Goal: Obtain resource: Download file/media

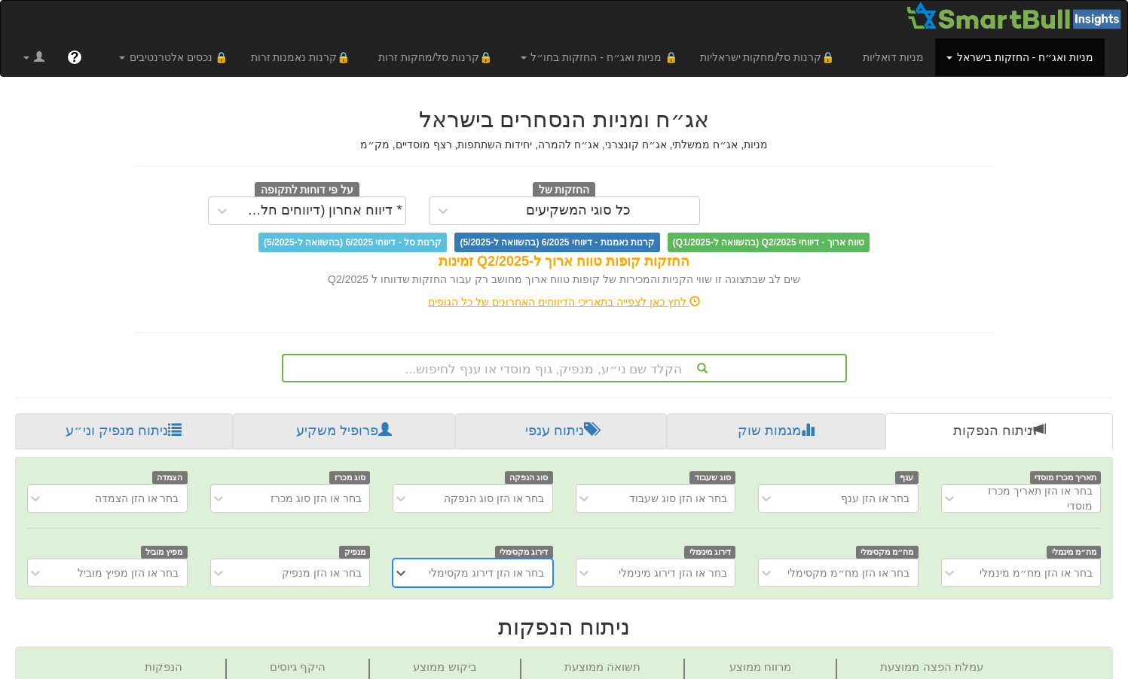
scroll to position [0, 11]
click at [151, 426] on link "ניתוח מנפיק וני״ע" at bounding box center [124, 431] width 218 height 36
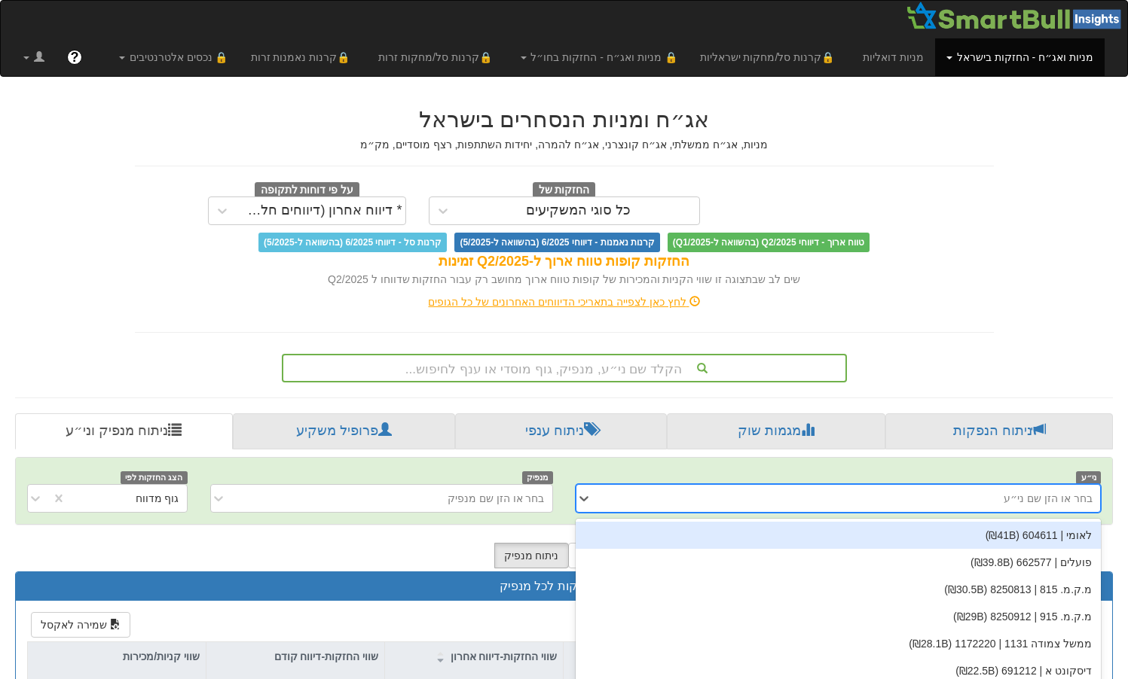
click at [942, 505] on div "option לאומי | 604611 (₪41B) focused, 1 of 1480. 1480 results available. Use Up…" at bounding box center [838, 498] width 526 height 29
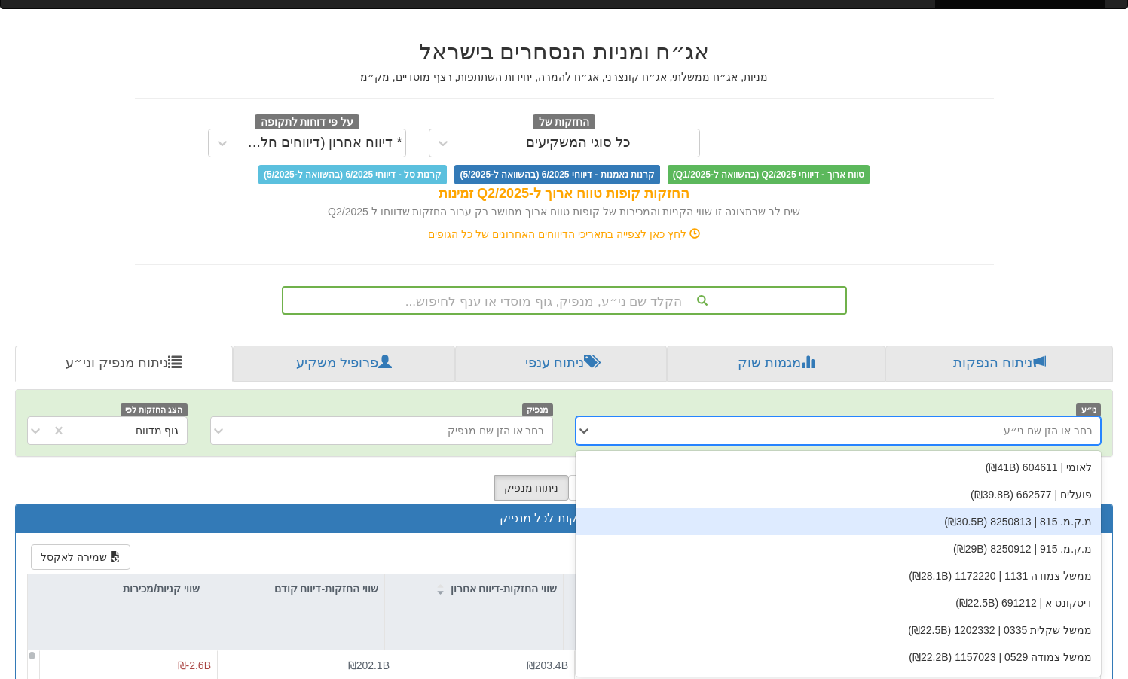
scroll to position [72, 0]
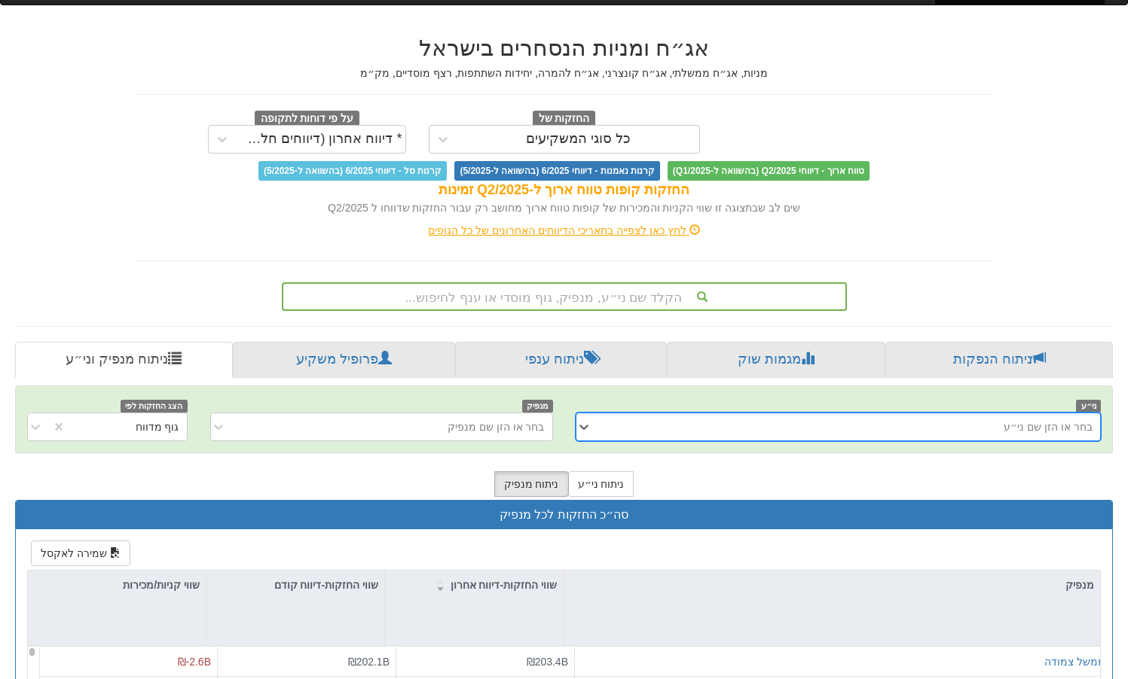
click at [1027, 428] on div "בחר או הזן שם ני״ע" at bounding box center [1047, 427] width 89 height 15
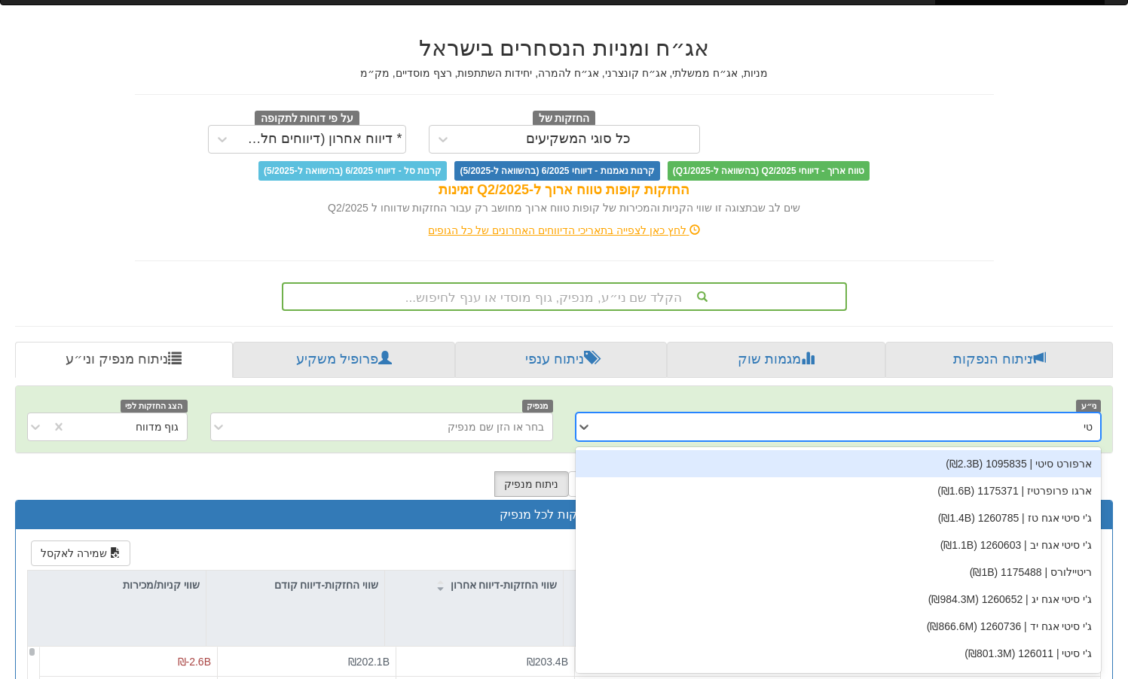
type input "[PERSON_NAME]"
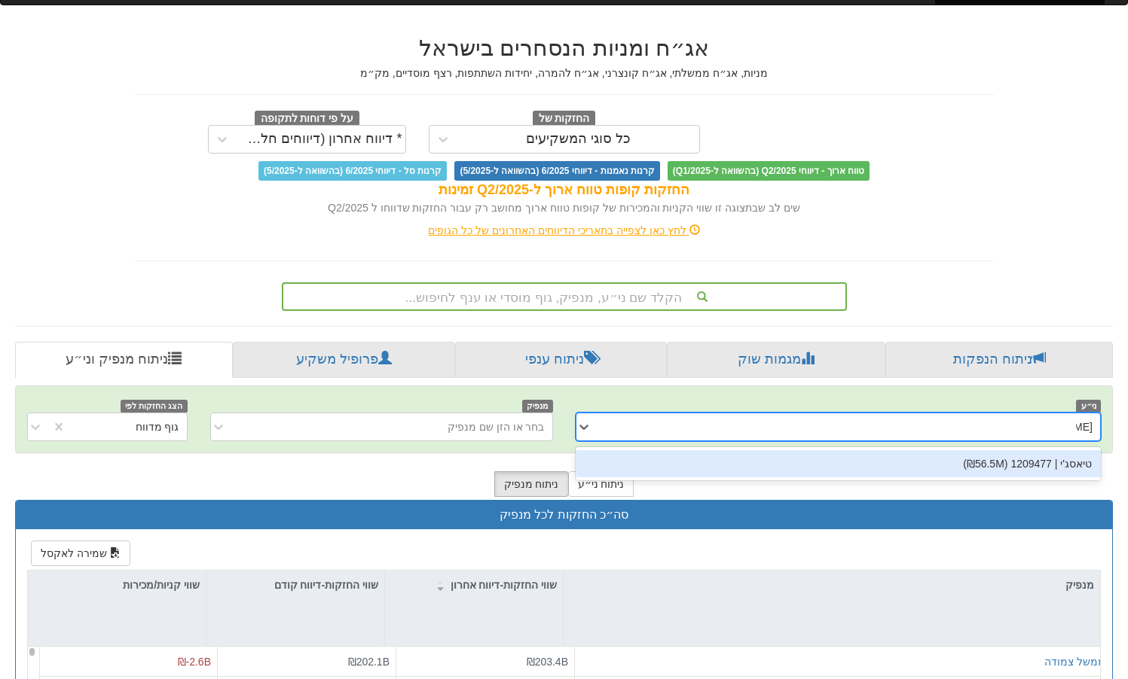
click at [1048, 471] on div "טיאסג'י | 1209477 (₪56.5M)" at bounding box center [838, 463] width 526 height 27
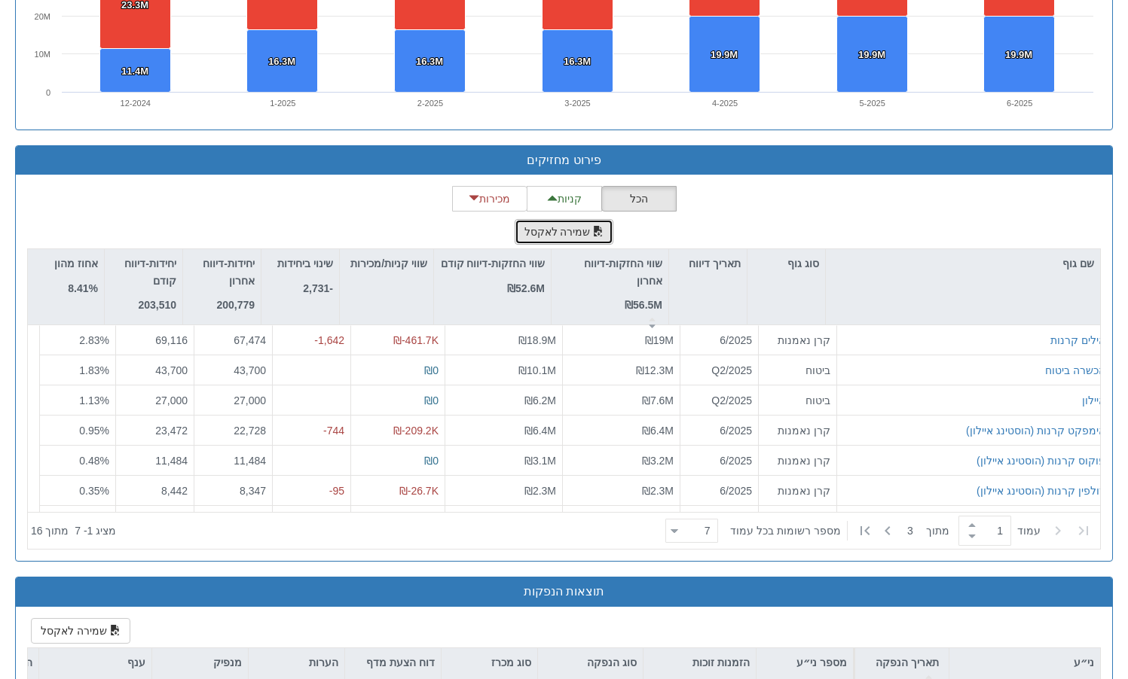
click at [582, 238] on button "שמירה לאקסל" at bounding box center [563, 232] width 99 height 26
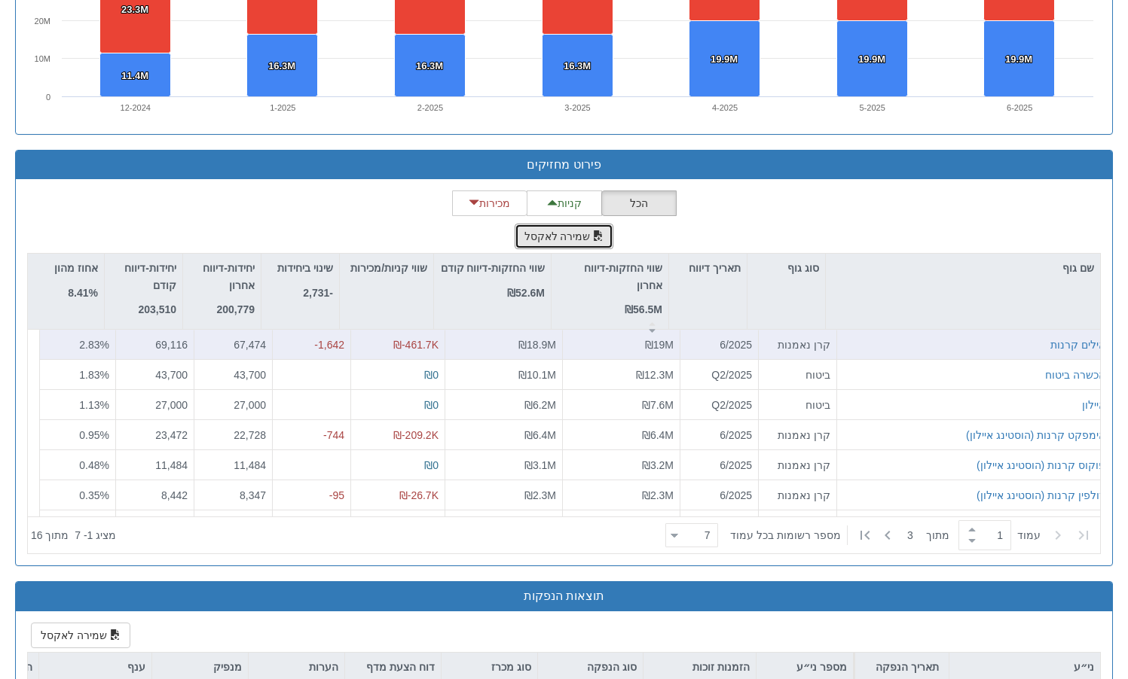
scroll to position [1292, 0]
